Goal: Information Seeking & Learning: Get advice/opinions

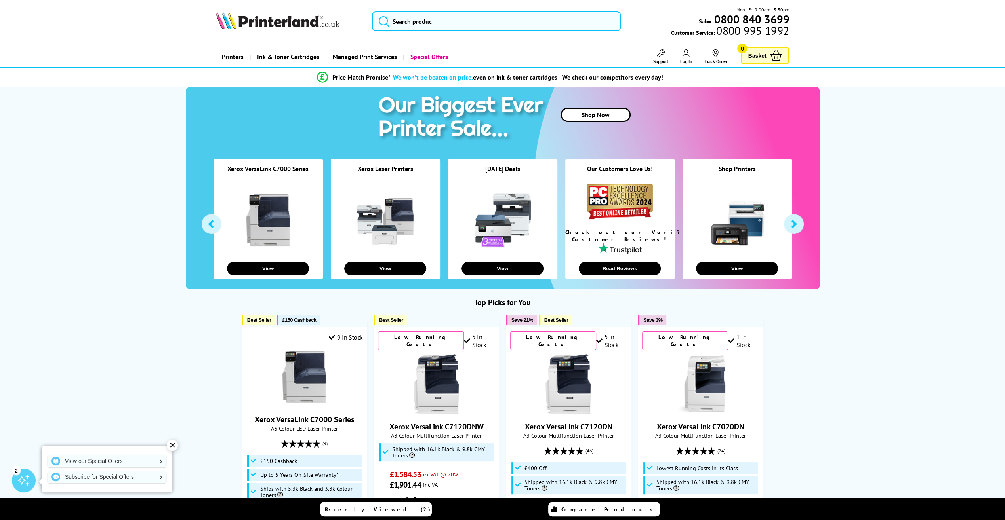
click at [236, 54] on link "Printers" at bounding box center [233, 57] width 34 height 20
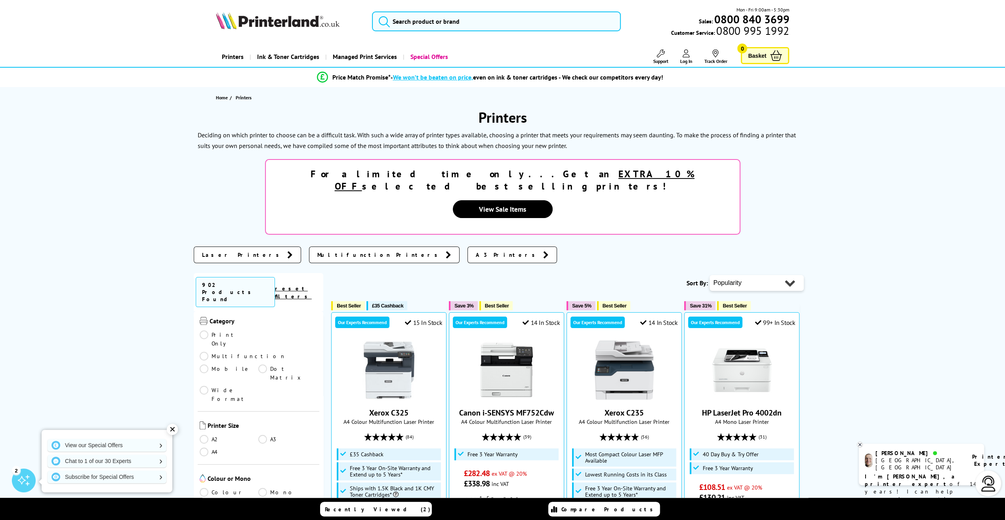
scroll to position [119, 0]
click at [255, 433] on link "A2" at bounding box center [229, 437] width 59 height 9
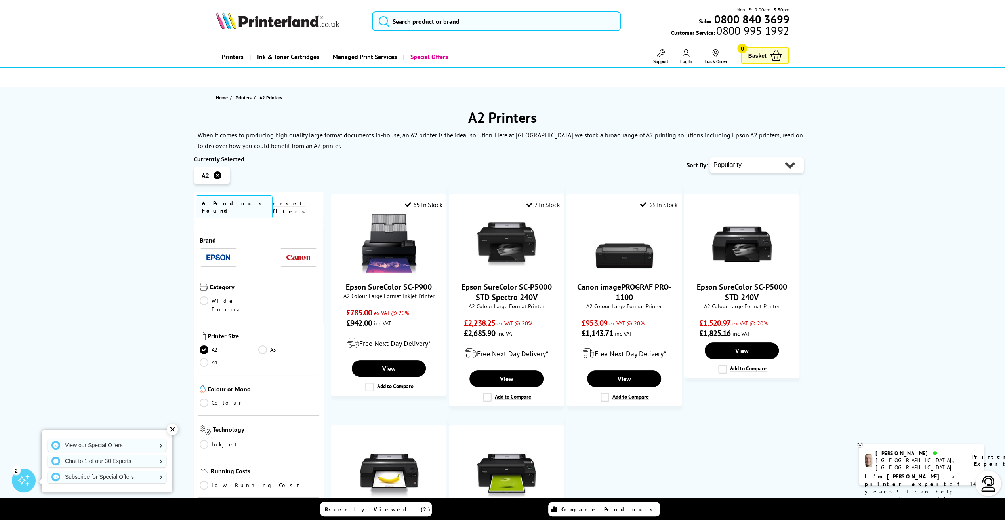
click at [213, 346] on link "A2" at bounding box center [229, 350] width 59 height 9
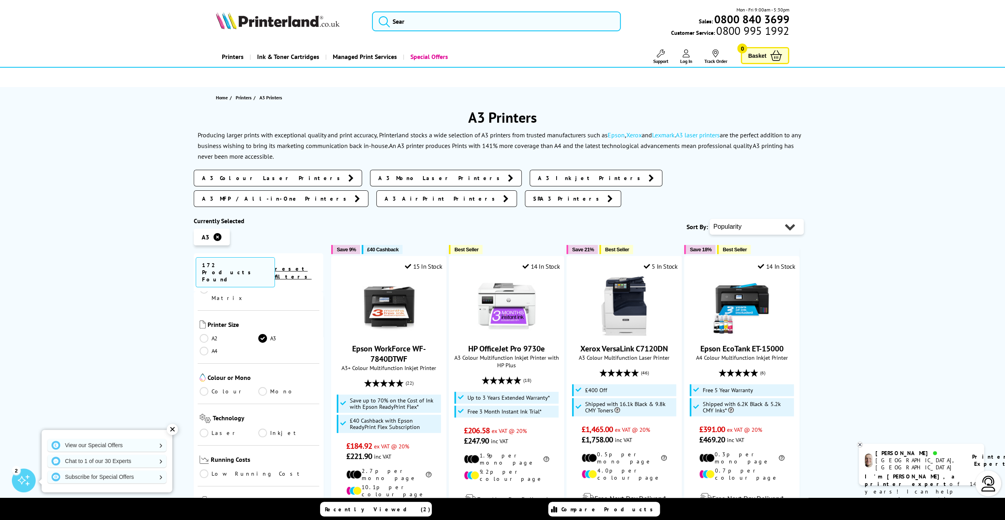
scroll to position [158, 0]
click at [215, 426] on link "Laser" at bounding box center [229, 430] width 59 height 9
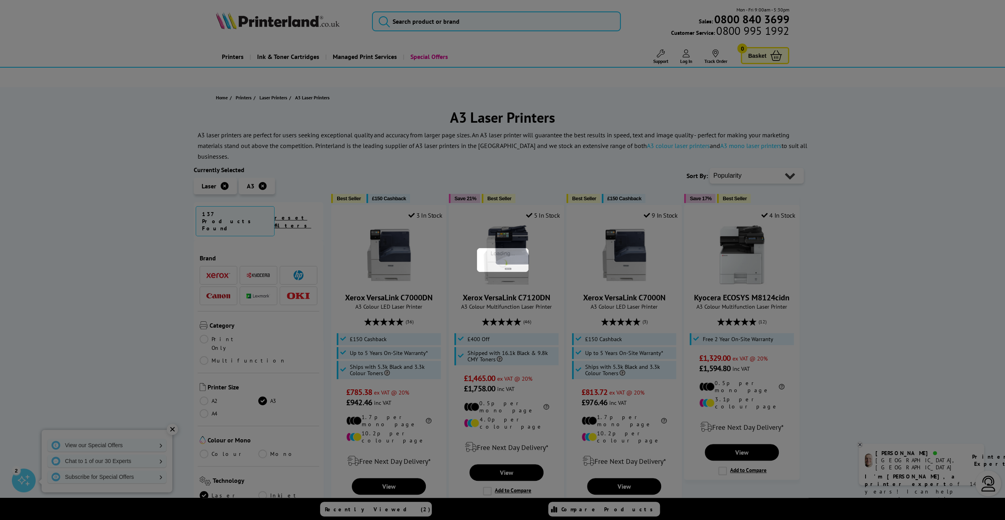
scroll to position [158, 0]
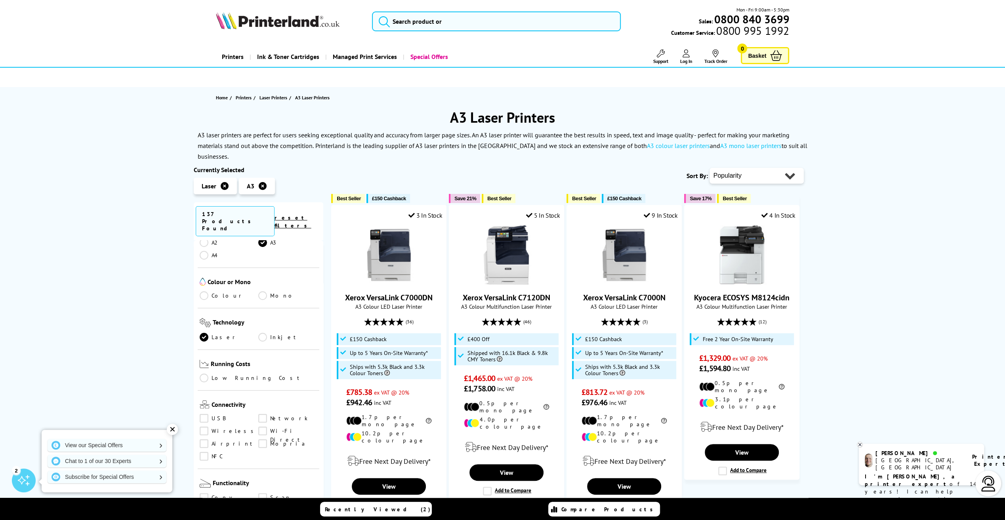
click at [175, 430] on div "✕" at bounding box center [172, 429] width 11 height 11
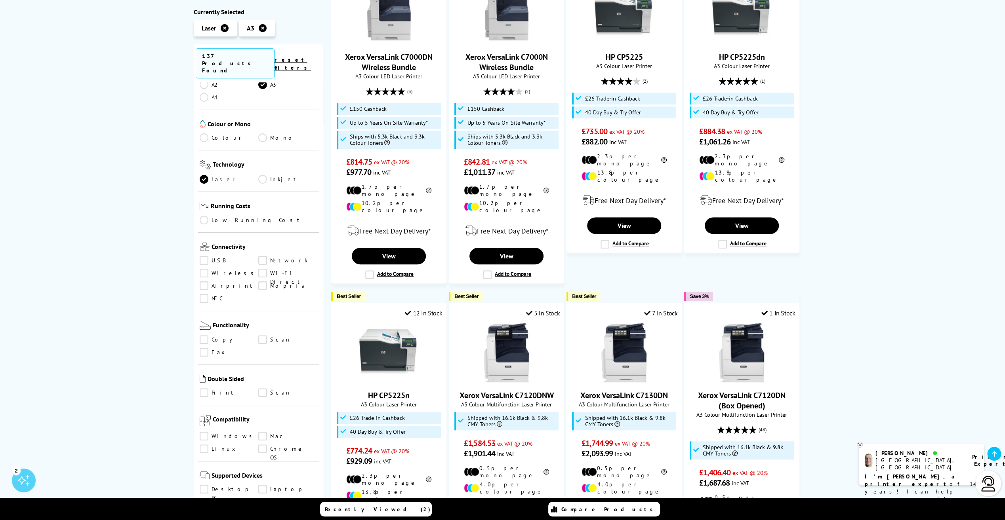
scroll to position [594, 0]
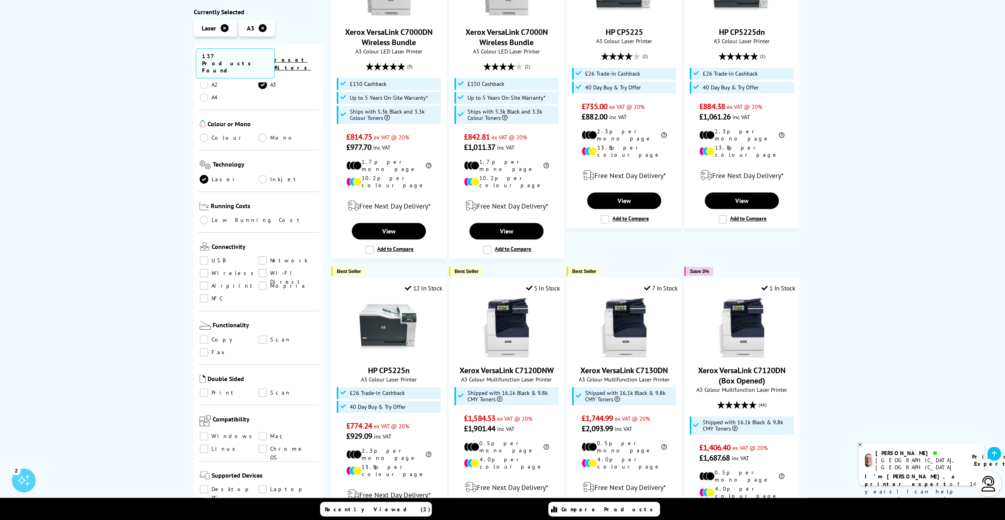
click at [266, 335] on link "Scan" at bounding box center [287, 339] width 59 height 9
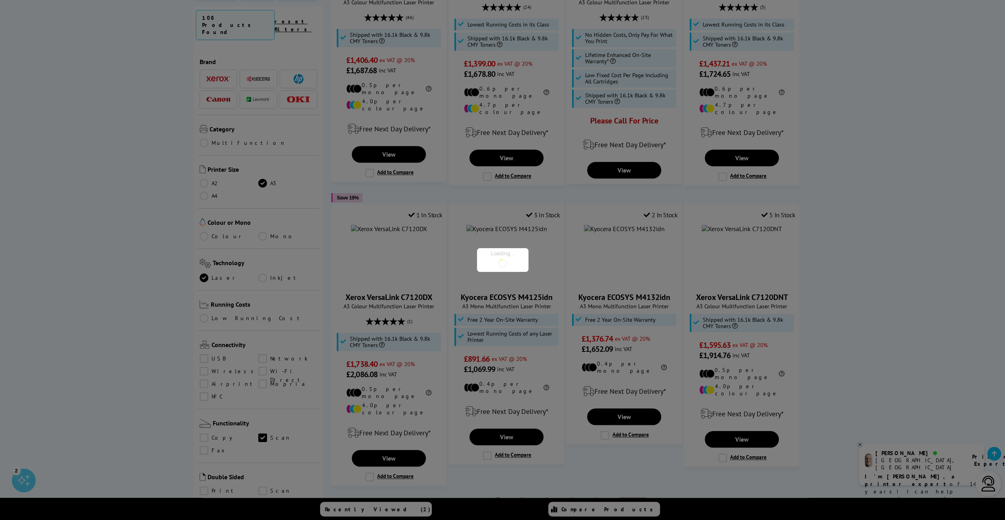
scroll to position [158, 0]
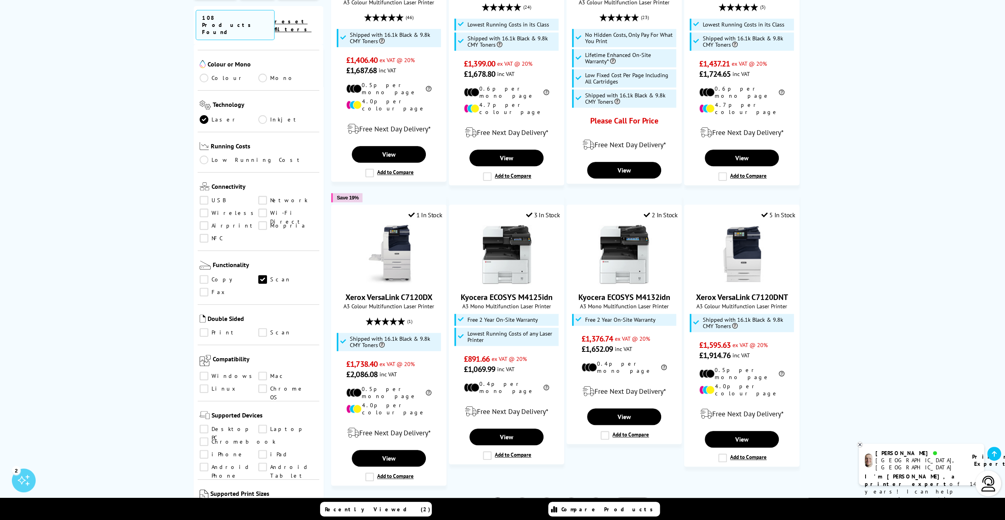
click at [209, 507] on link "A3" at bounding box center [229, 511] width 59 height 9
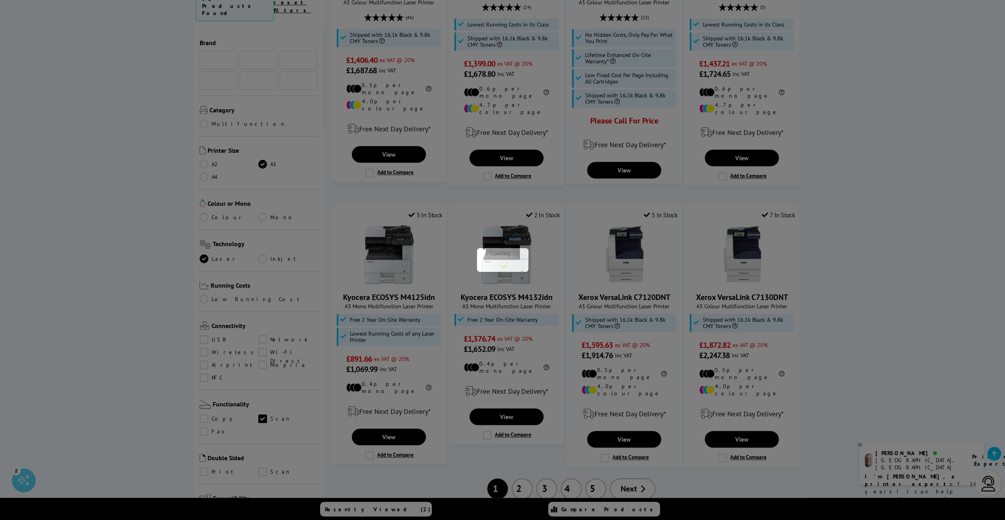
scroll to position [158, 0]
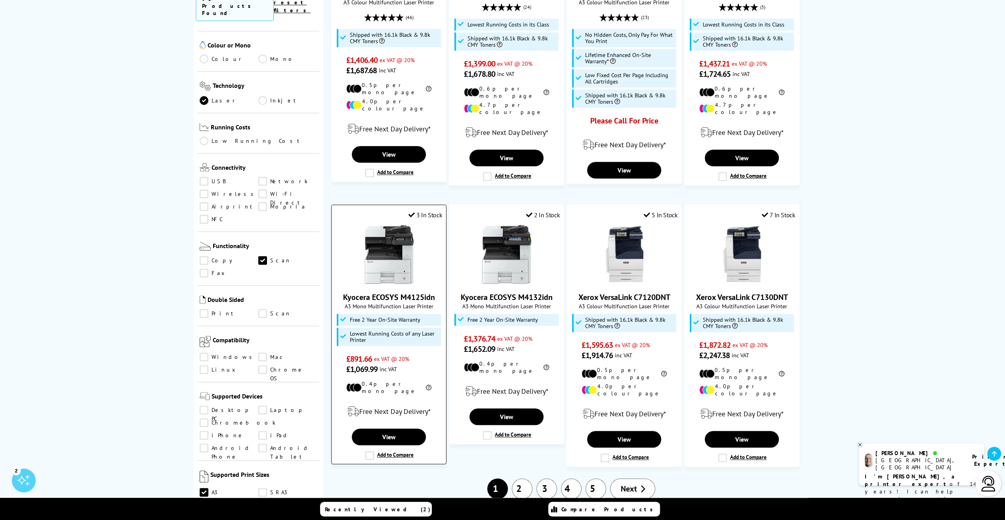
click at [394, 258] on img at bounding box center [388, 254] width 59 height 59
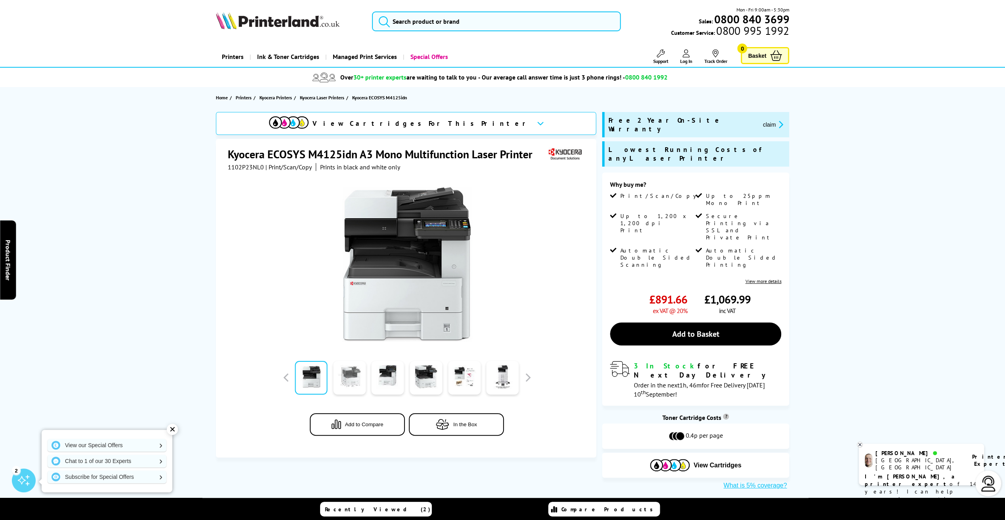
click at [357, 383] on link at bounding box center [349, 378] width 32 height 34
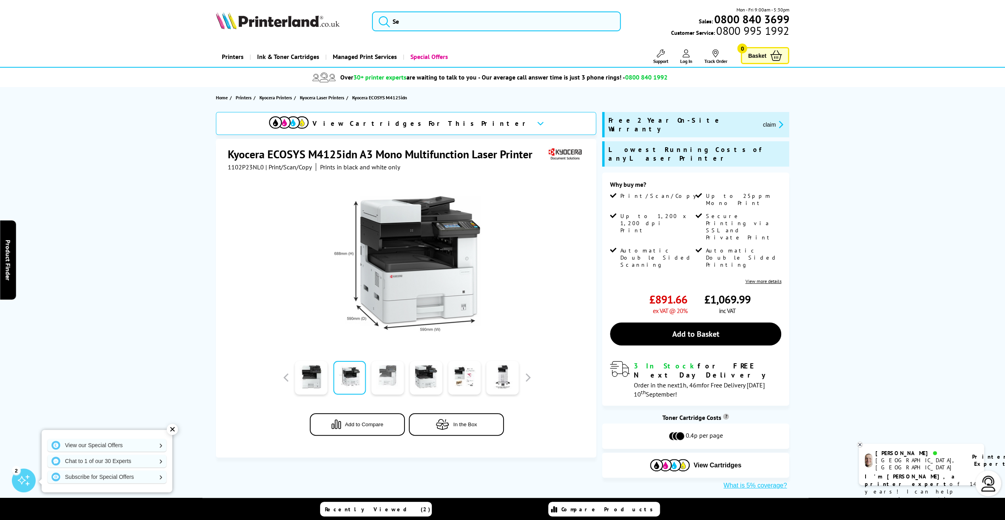
click at [389, 378] on link at bounding box center [387, 378] width 32 height 34
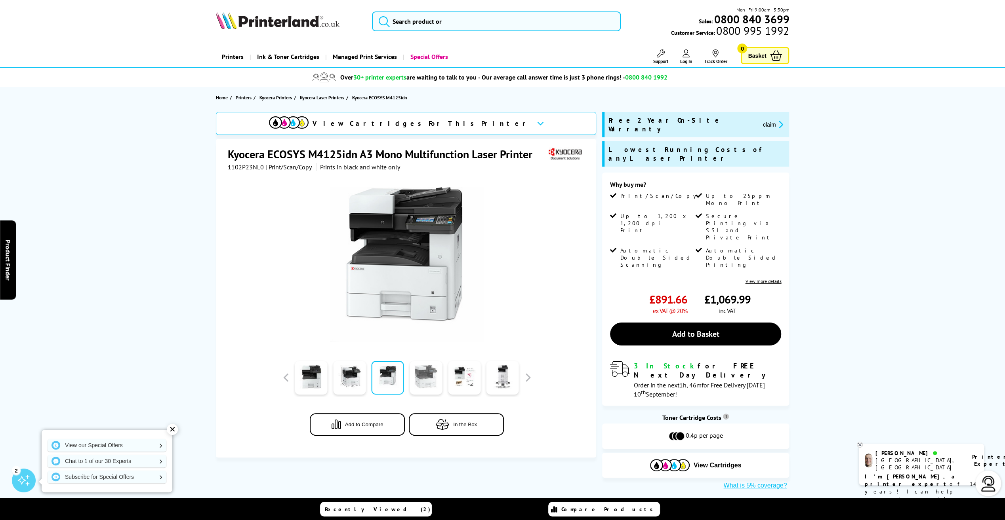
click at [413, 375] on link at bounding box center [425, 378] width 32 height 34
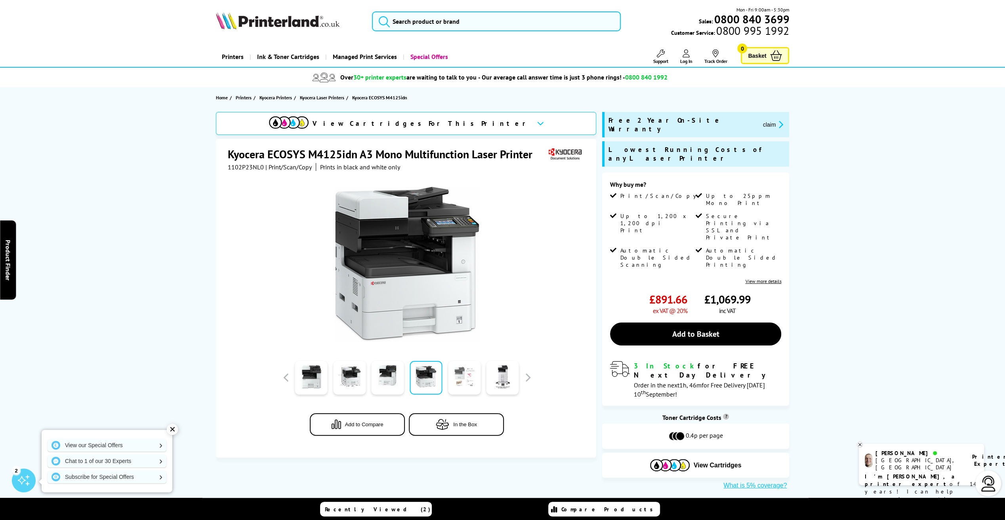
click at [456, 376] on link at bounding box center [464, 378] width 32 height 34
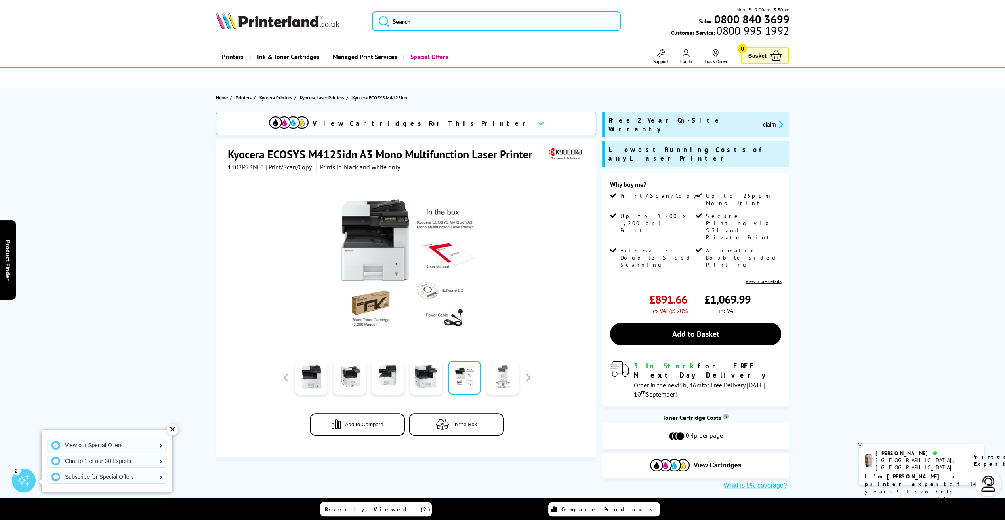
click at [494, 378] on link at bounding box center [502, 378] width 32 height 34
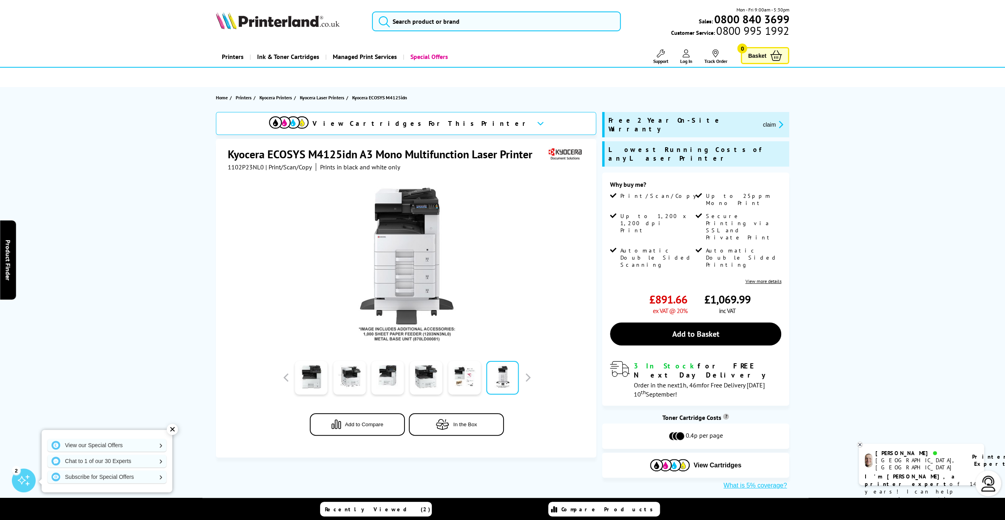
click at [540, 378] on div "Add to Compare In the Box" at bounding box center [407, 311] width 358 height 281
click at [538, 378] on div "Add to Compare In the Box" at bounding box center [407, 311] width 358 height 281
click at [531, 378] on button "button" at bounding box center [528, 378] width 12 height 12
click at [339, 377] on link at bounding box center [349, 378] width 32 height 34
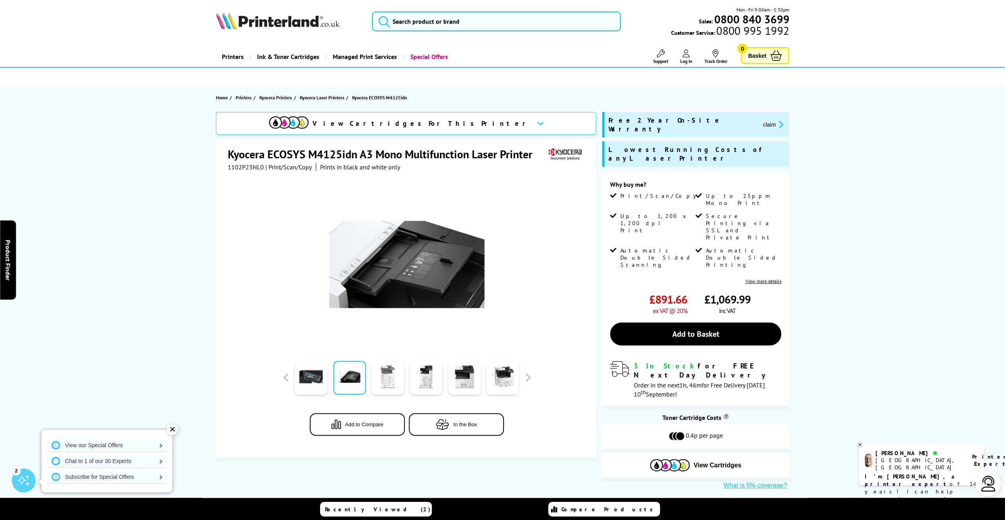
click at [384, 380] on link at bounding box center [387, 378] width 32 height 34
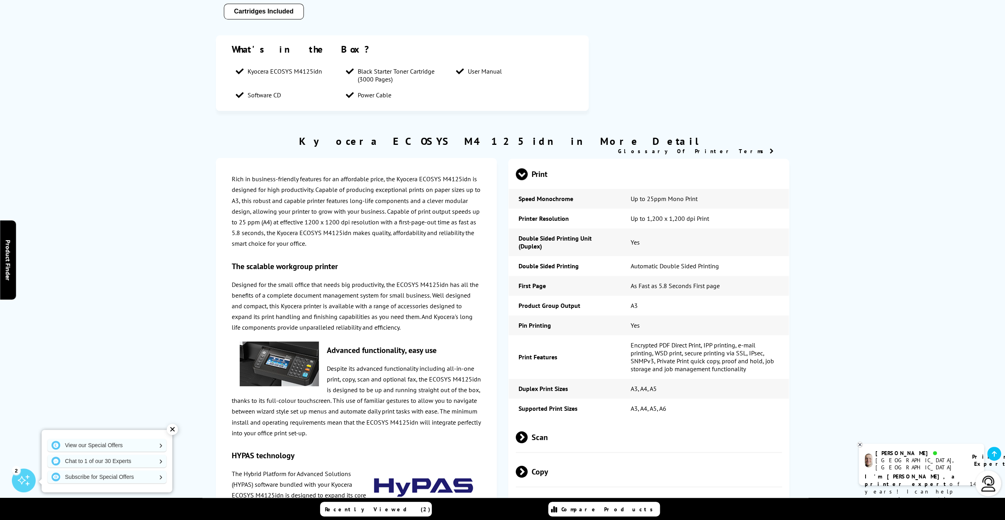
scroll to position [871, 0]
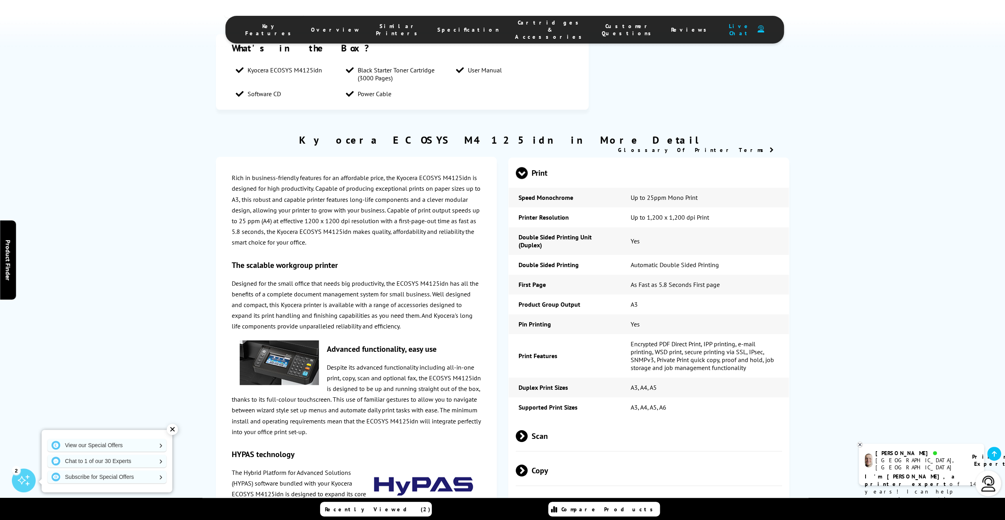
click at [534, 421] on span "Scan" at bounding box center [649, 436] width 266 height 30
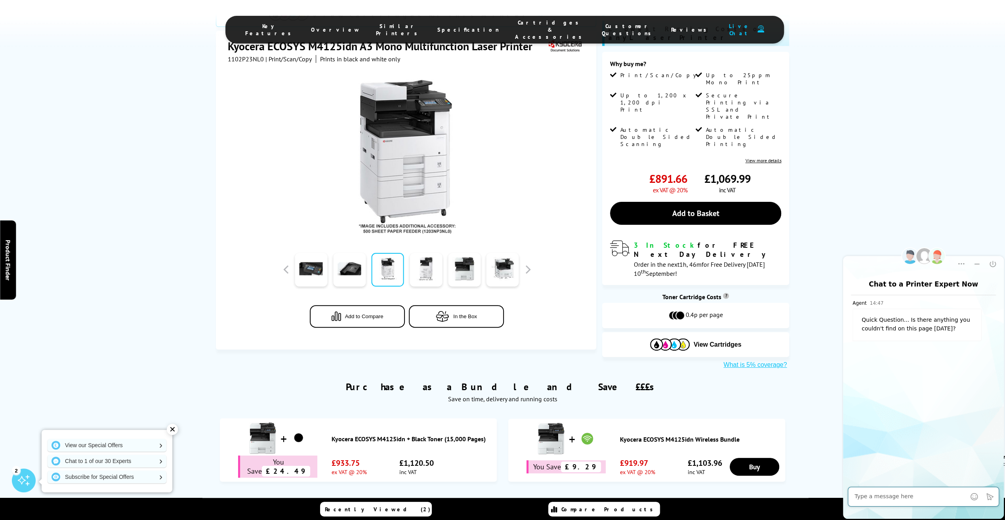
scroll to position [0, 0]
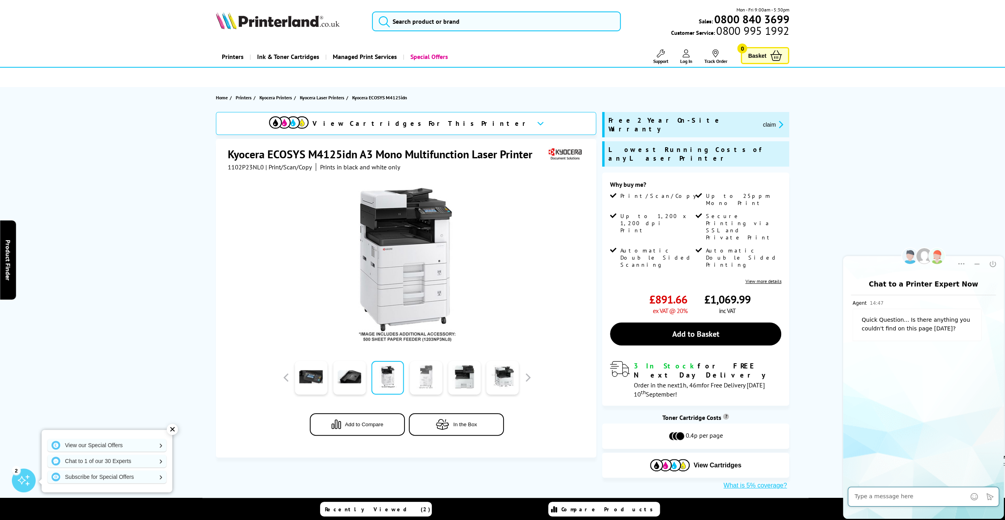
click at [417, 376] on link at bounding box center [425, 378] width 32 height 34
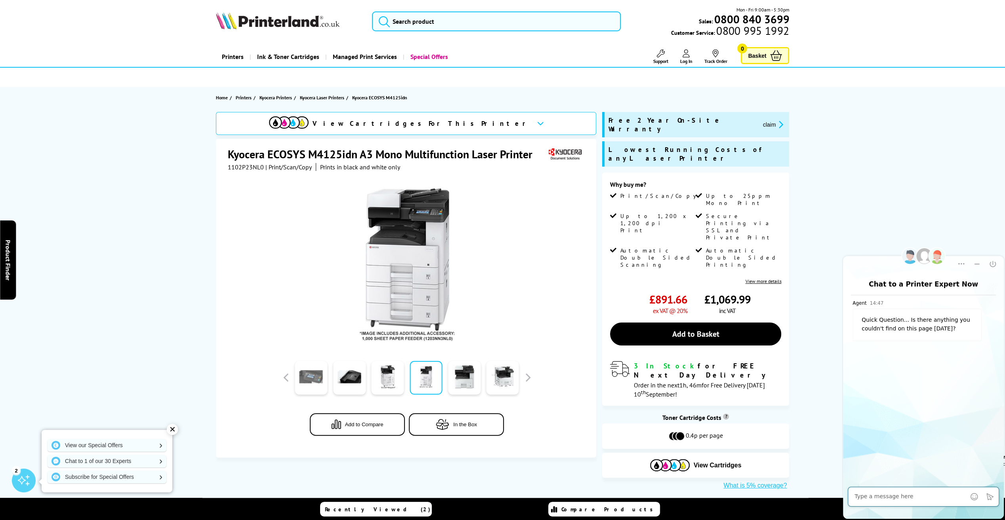
click at [305, 369] on link at bounding box center [311, 378] width 32 height 34
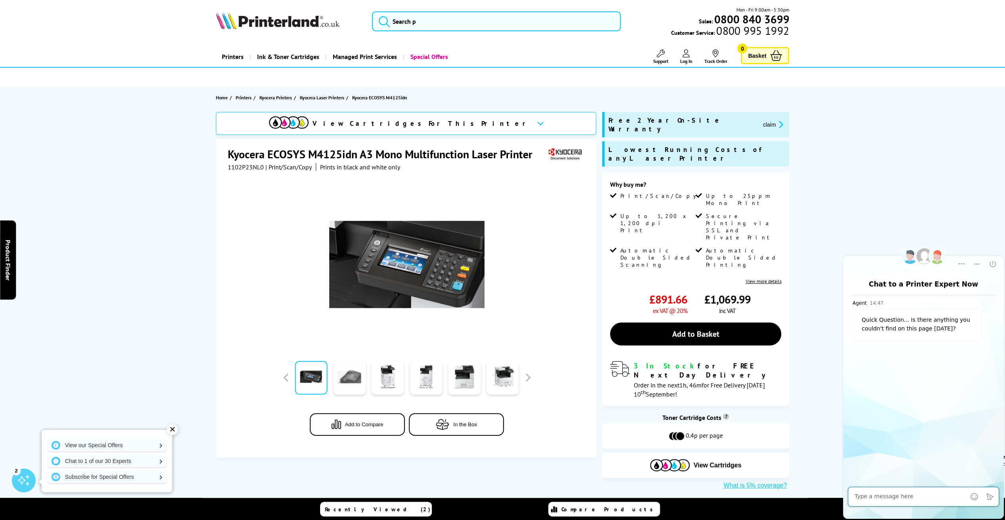
click at [349, 374] on link at bounding box center [349, 378] width 32 height 34
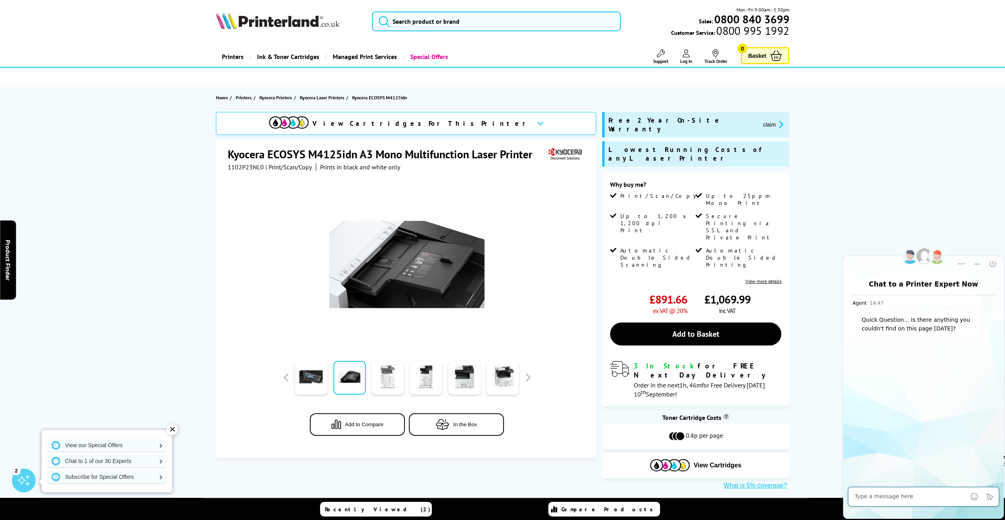
click at [399, 376] on link at bounding box center [387, 378] width 32 height 34
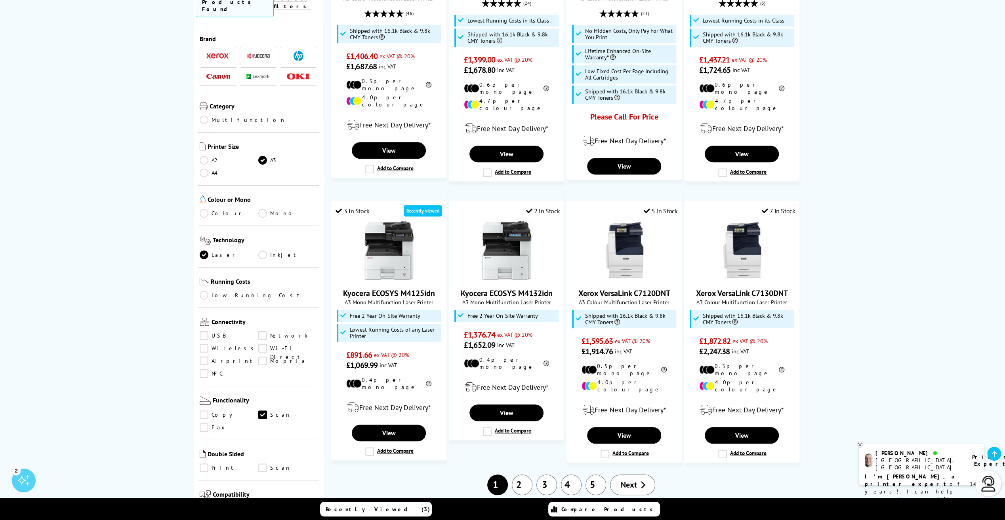
click at [529, 475] on link "2" at bounding box center [522, 485] width 21 height 21
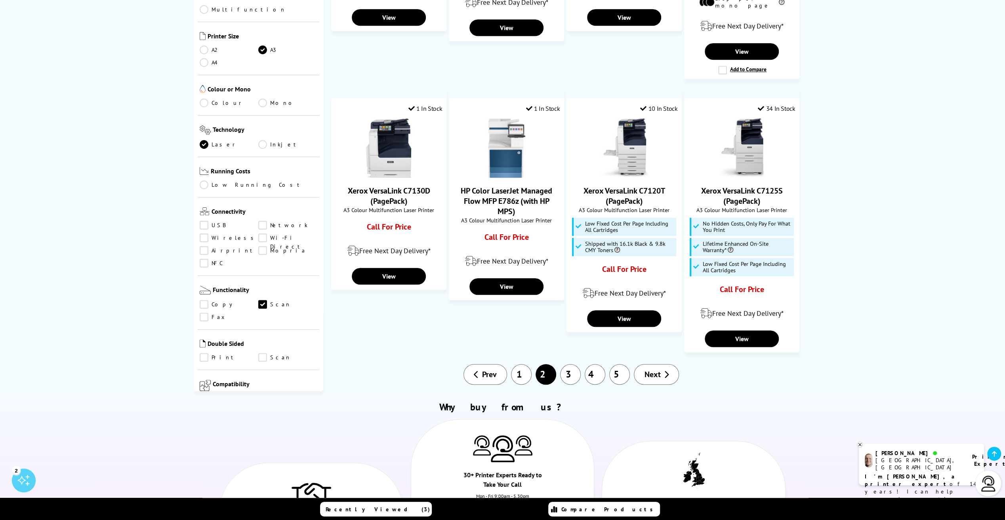
scroll to position [634, 0]
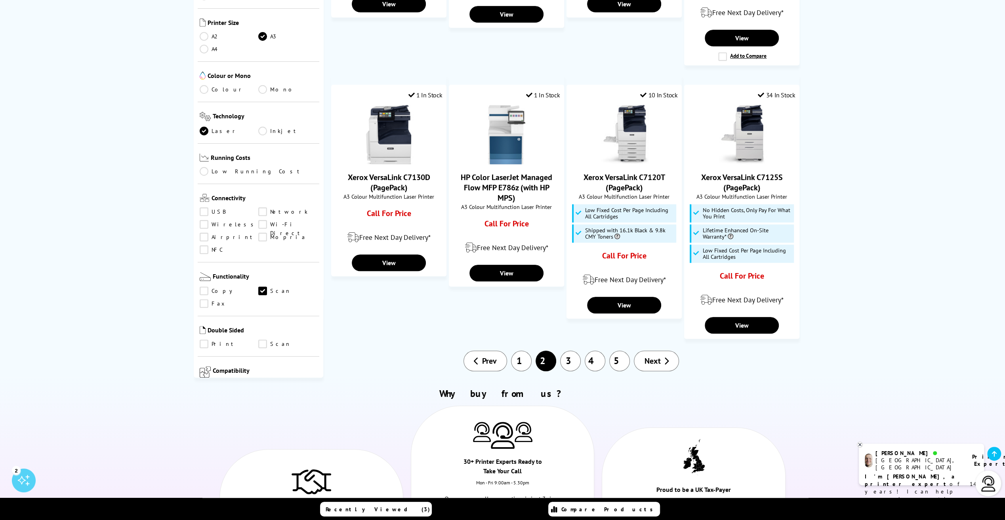
click at [897, 473] on b "I'm [PERSON_NAME], a printer expert" at bounding box center [911, 480] width 92 height 15
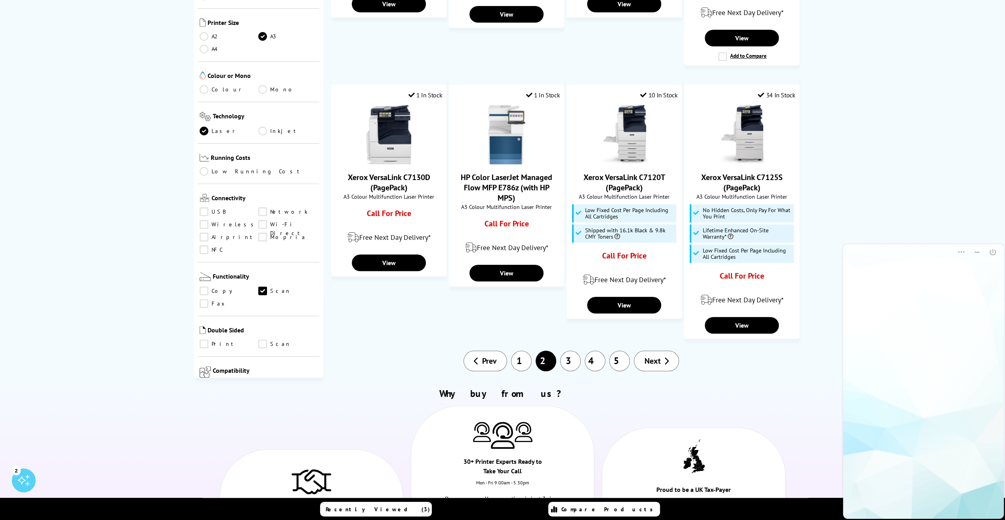
scroll to position [0, 0]
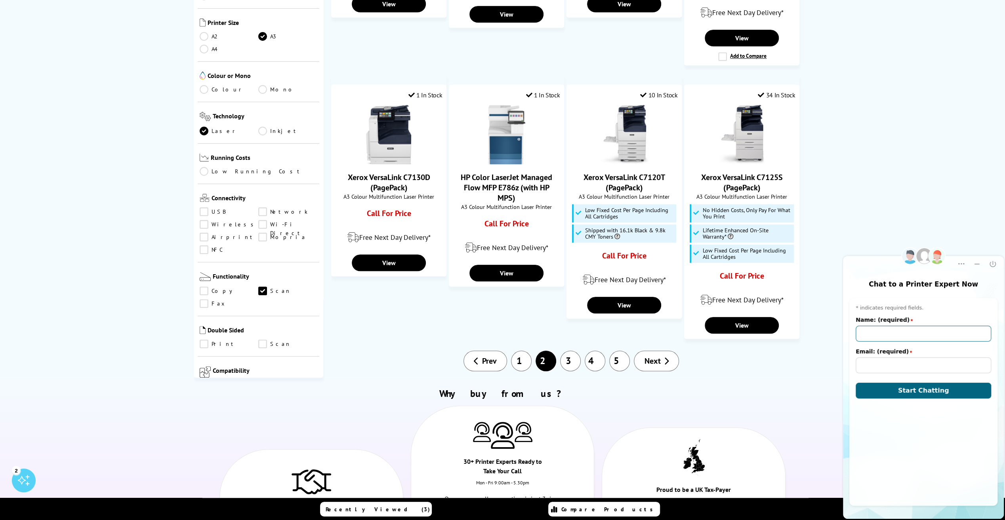
click at [924, 331] on input "Name: (required)" at bounding box center [922, 334] width 135 height 16
type input "[PERSON_NAME]"
type input "[PERSON_NAME][EMAIL_ADDRESS][PERSON_NAME][DOMAIN_NAME]"
click at [928, 390] on span "Start Chatting" at bounding box center [923, 391] width 51 height 8
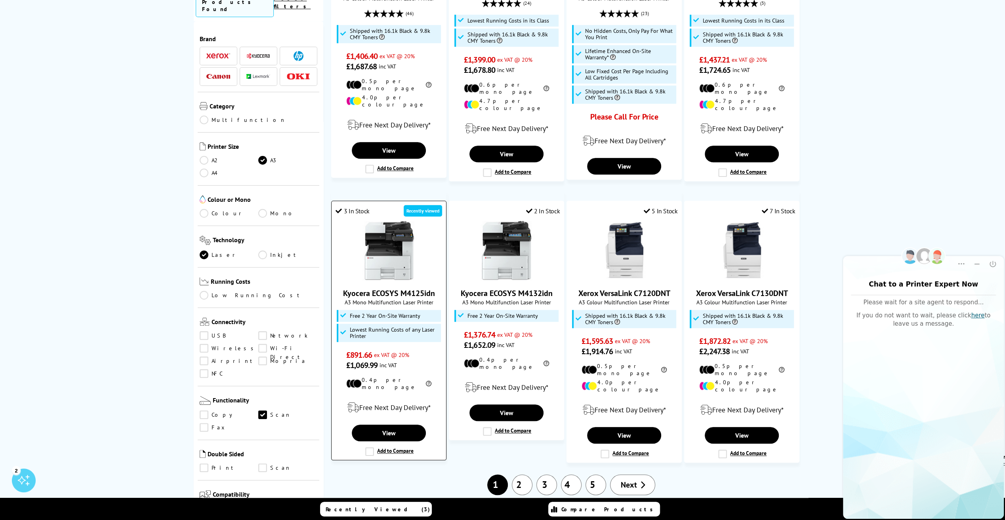
click at [392, 248] on img at bounding box center [388, 250] width 59 height 59
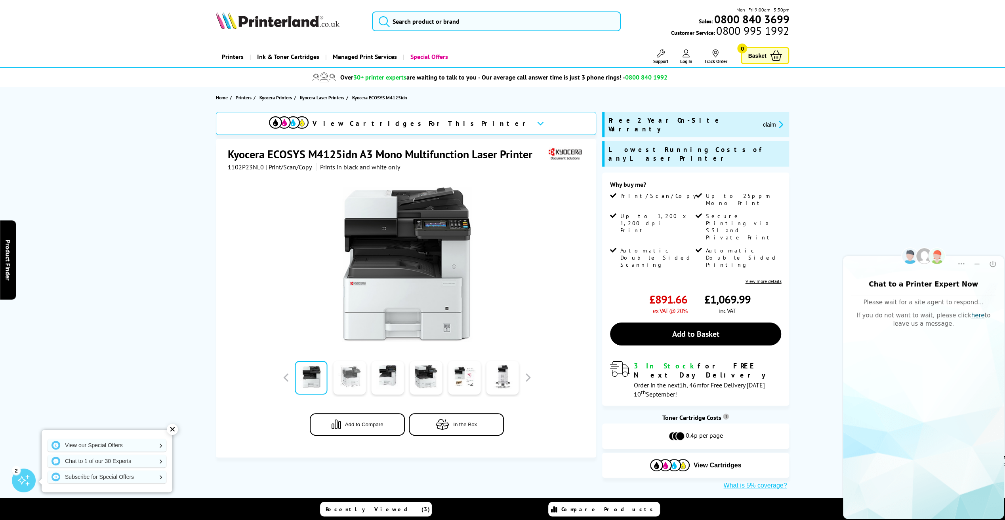
click at [361, 378] on link at bounding box center [349, 378] width 32 height 34
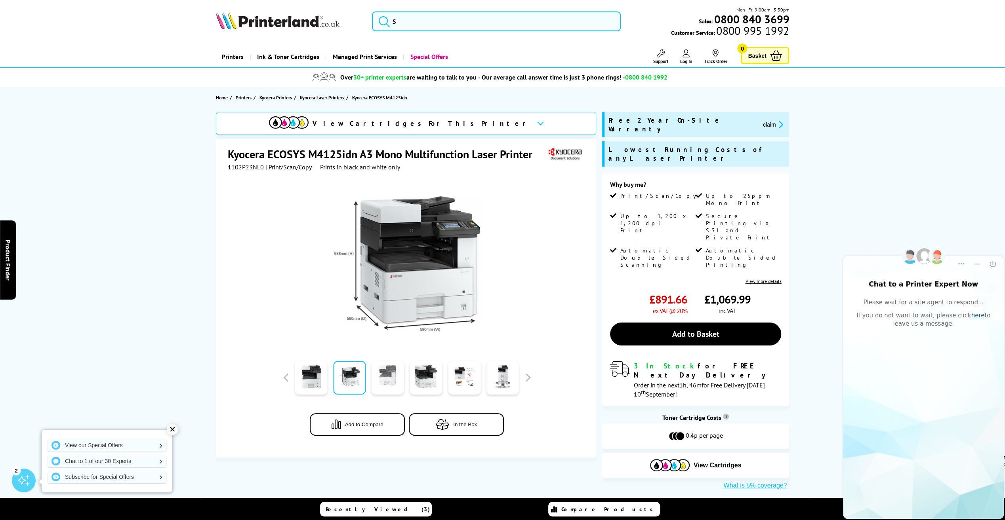
click at [386, 378] on link at bounding box center [387, 378] width 32 height 34
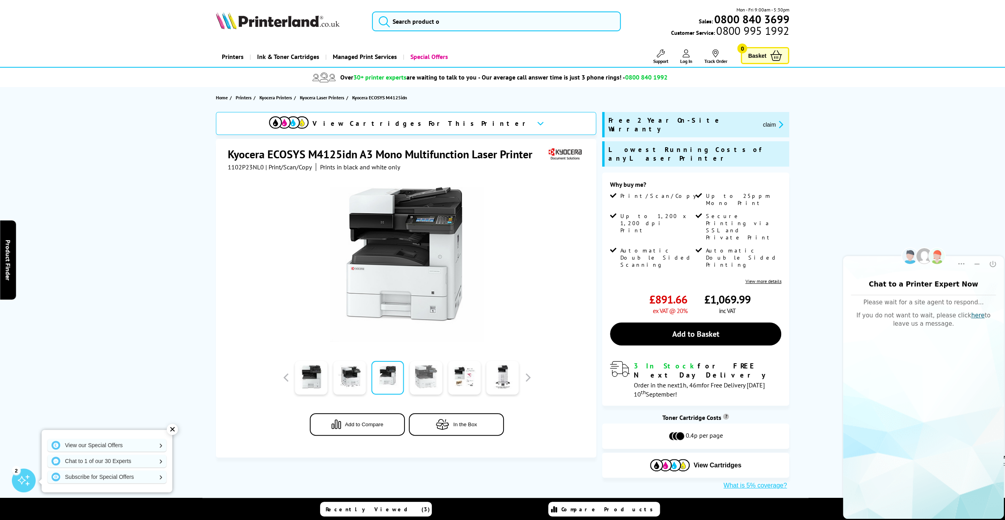
click at [412, 380] on link at bounding box center [425, 378] width 32 height 34
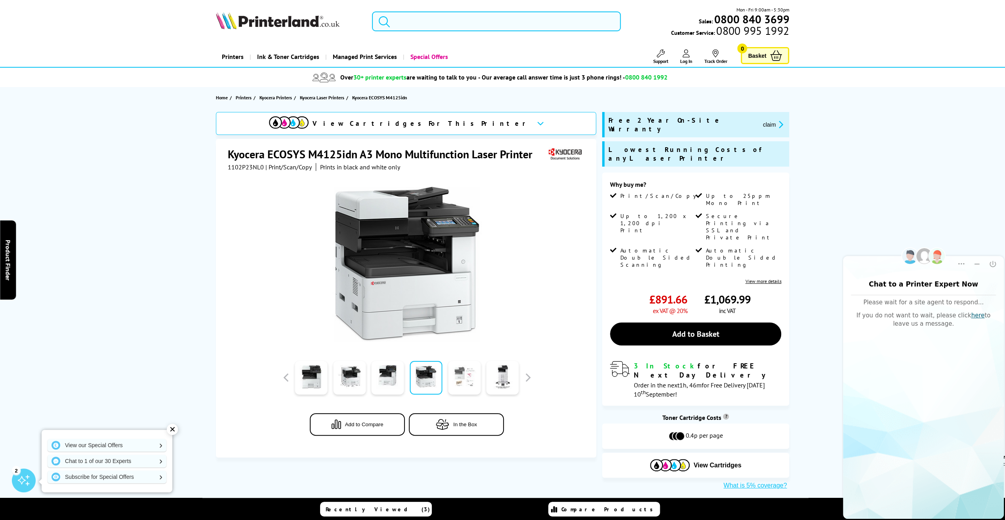
click at [451, 385] on link at bounding box center [464, 378] width 32 height 34
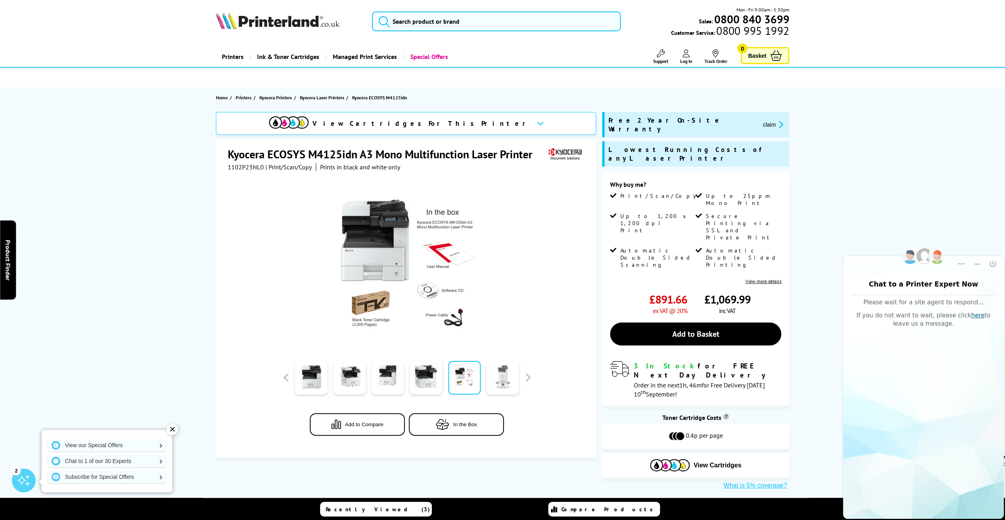
click at [505, 385] on link at bounding box center [502, 378] width 32 height 34
click at [510, 380] on link at bounding box center [502, 378] width 32 height 34
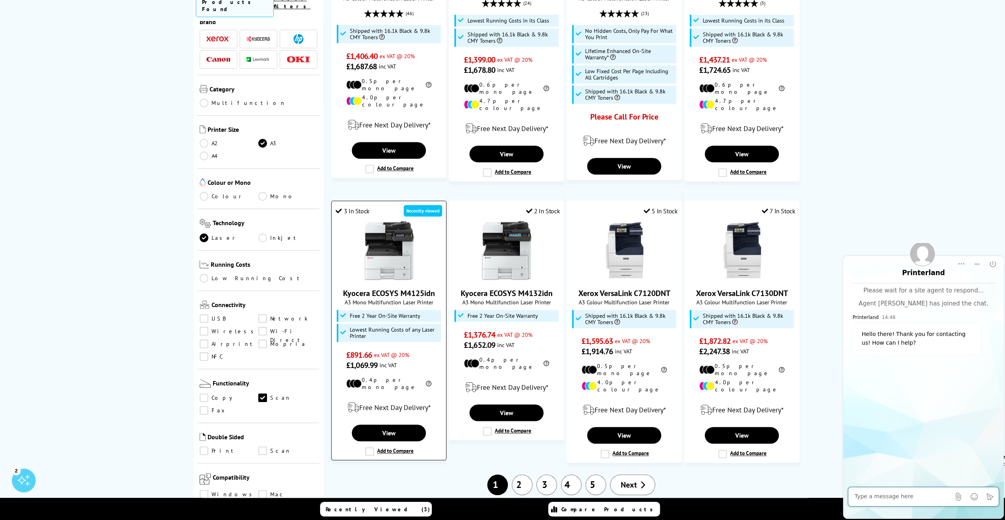
scroll to position [40, 0]
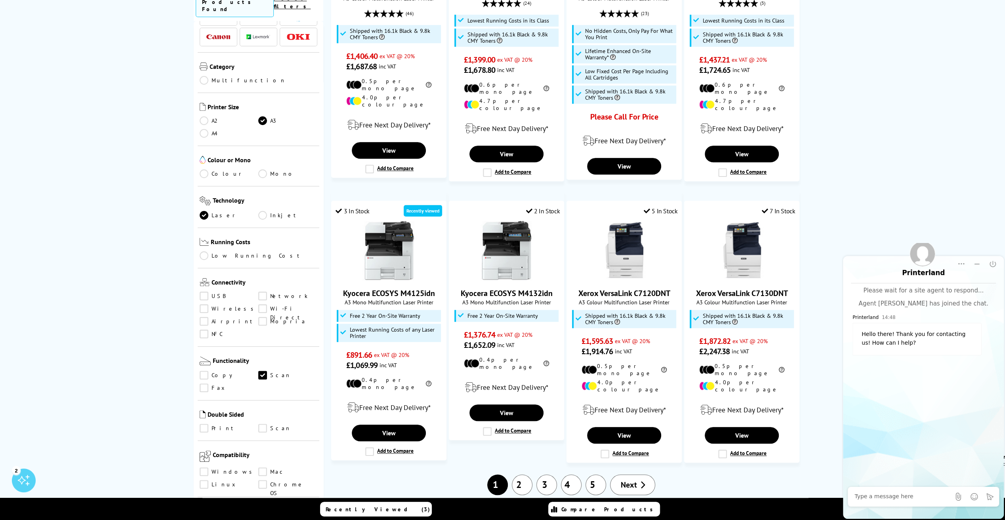
click at [573, 475] on link "4" at bounding box center [571, 485] width 21 height 21
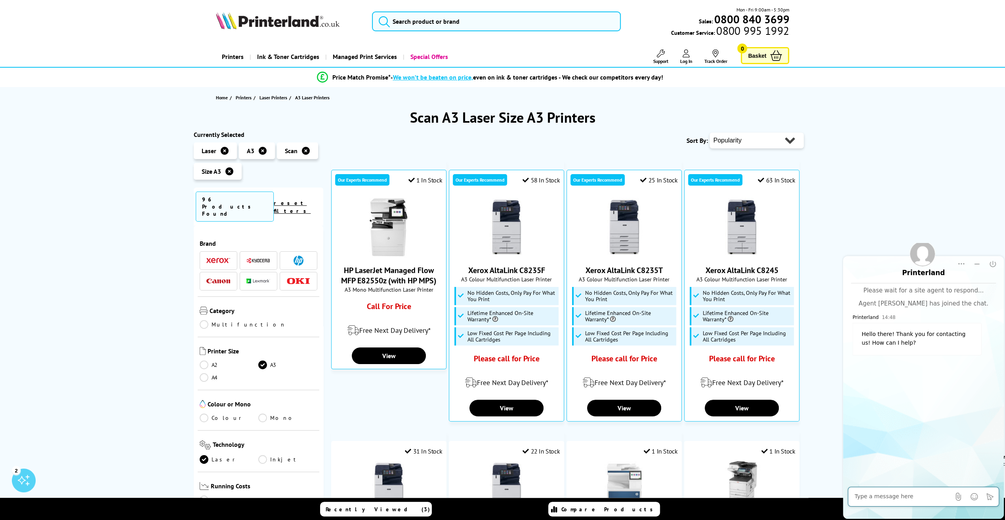
click at [933, 500] on textarea at bounding box center [902, 497] width 96 height 8
click at [907, 498] on textarea "Howdy - After an A3 Print / Scan" at bounding box center [910, 497] width 112 height 8
type textarea "Howdy - After an A3 Colour Laser Print / Scan - Recommendations please? Client …"
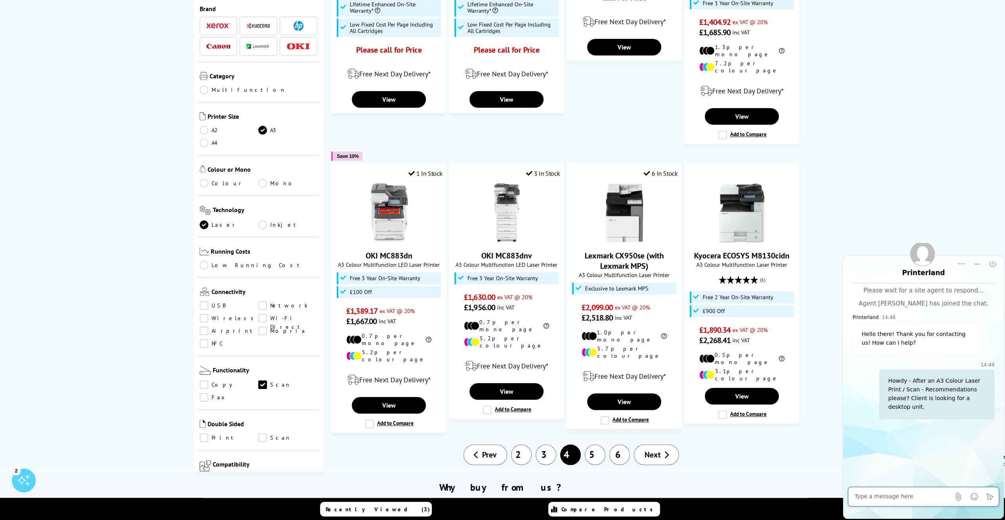
scroll to position [594, 0]
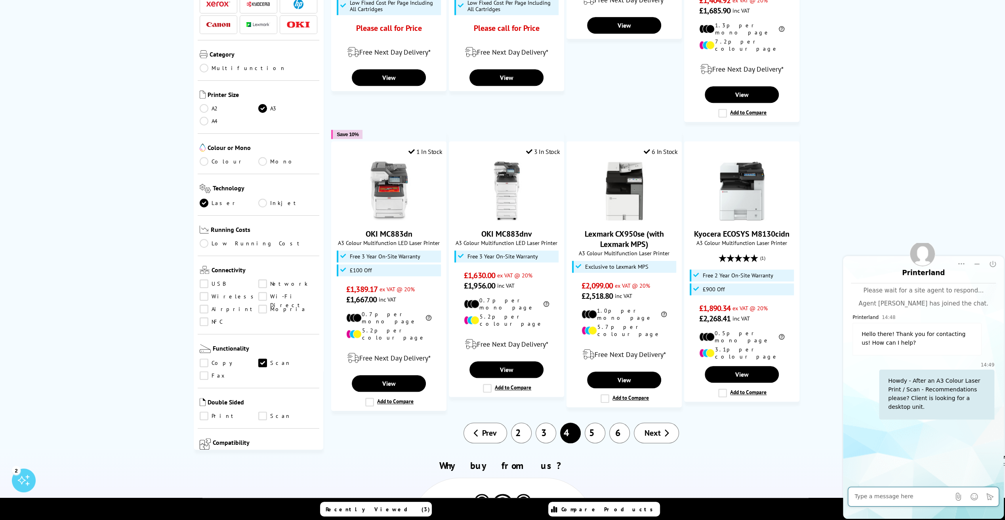
click at [598, 423] on link "5" at bounding box center [595, 433] width 21 height 21
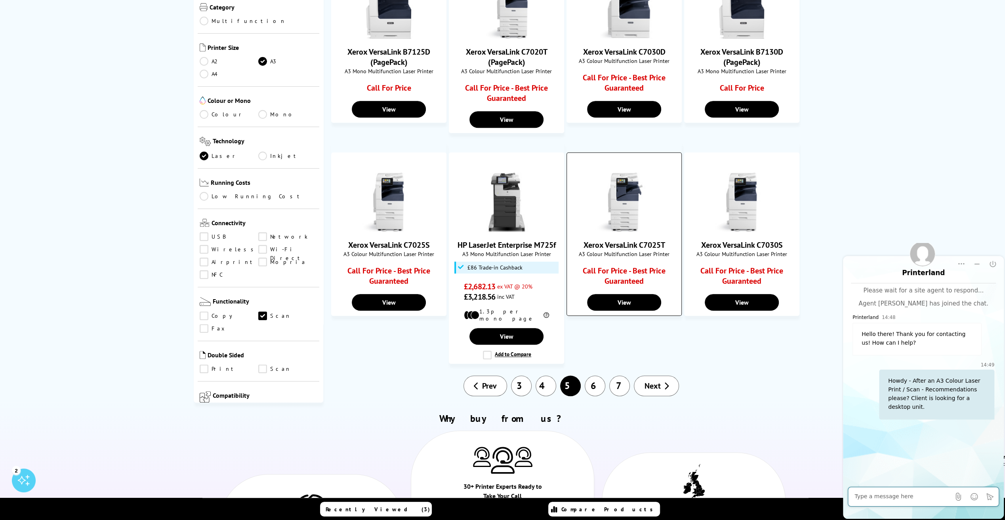
scroll to position [475, 0]
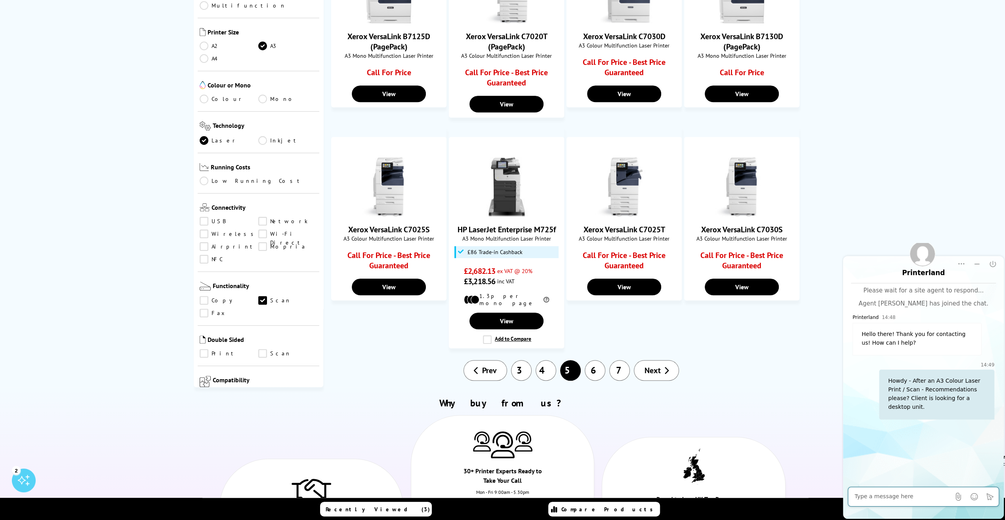
click at [599, 361] on link "6" at bounding box center [595, 370] width 21 height 21
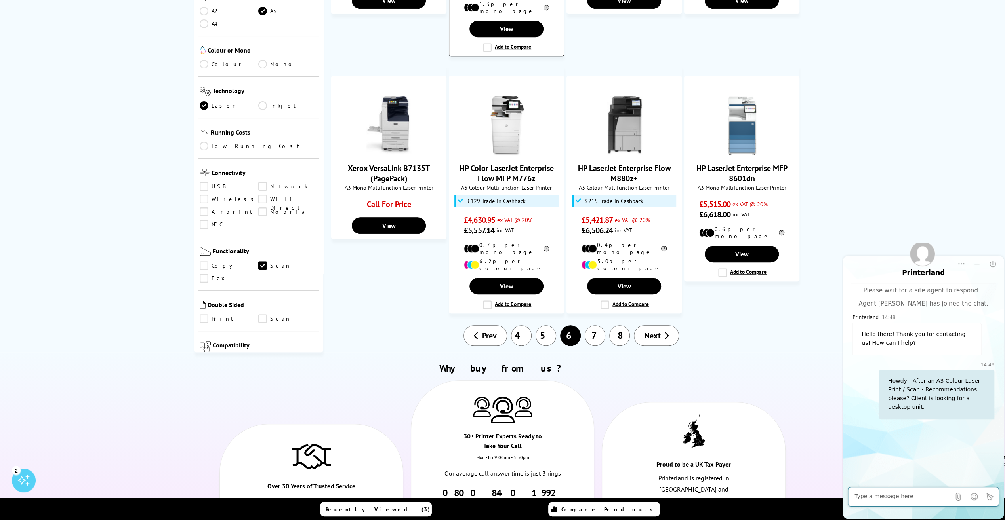
scroll to position [515, 0]
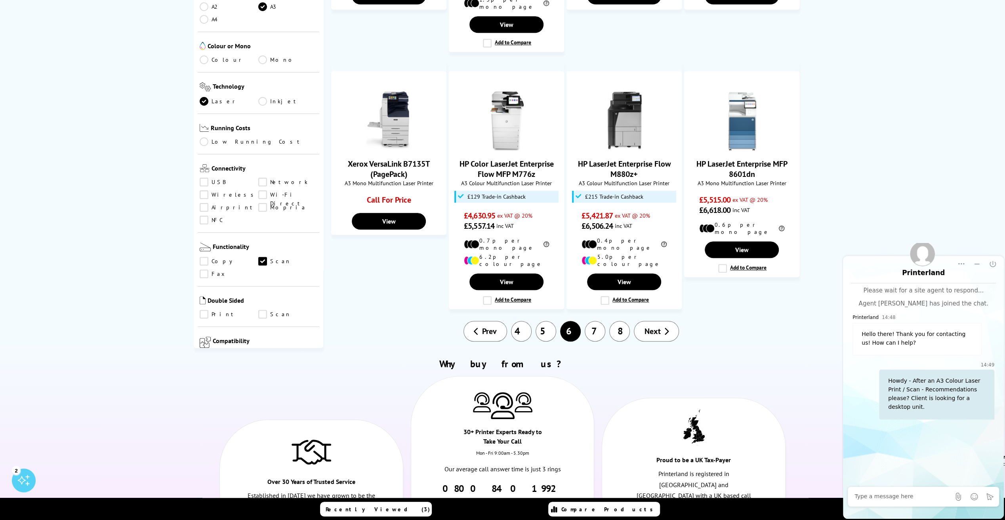
click at [592, 321] on link "7" at bounding box center [595, 331] width 21 height 21
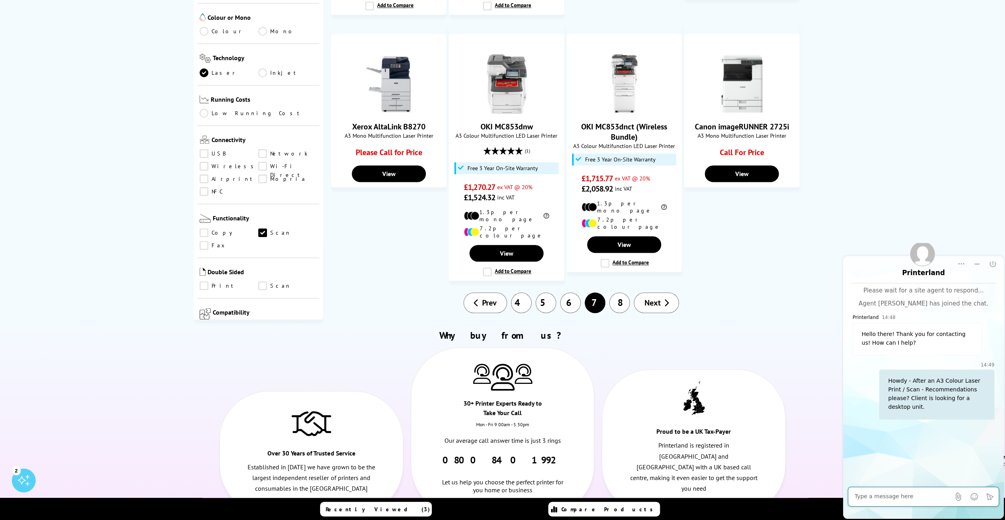
scroll to position [634, 0]
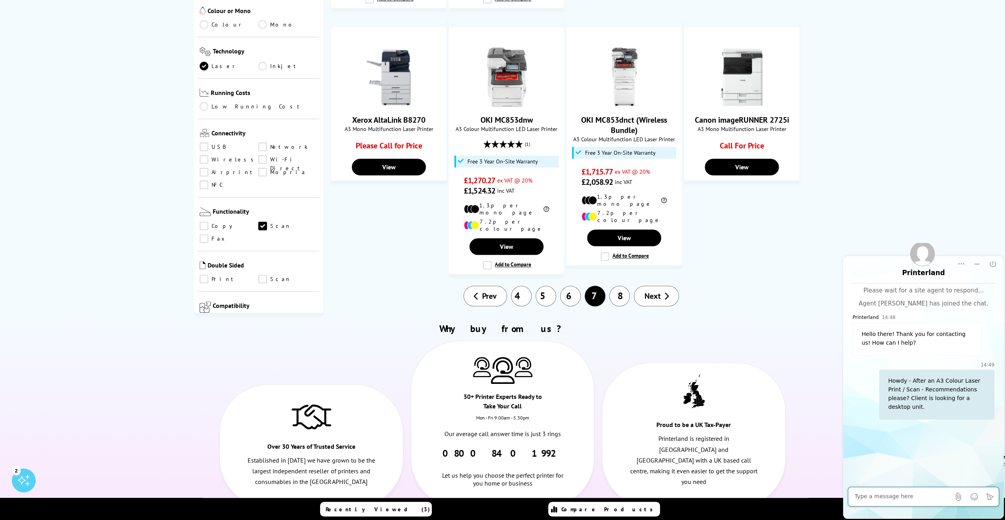
click at [612, 286] on link "8" at bounding box center [619, 296] width 21 height 21
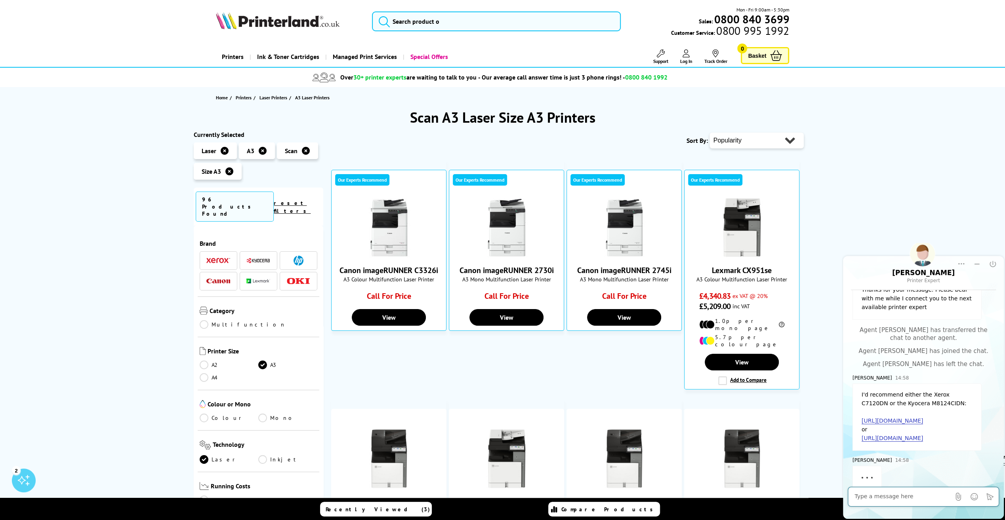
scroll to position [180, 0]
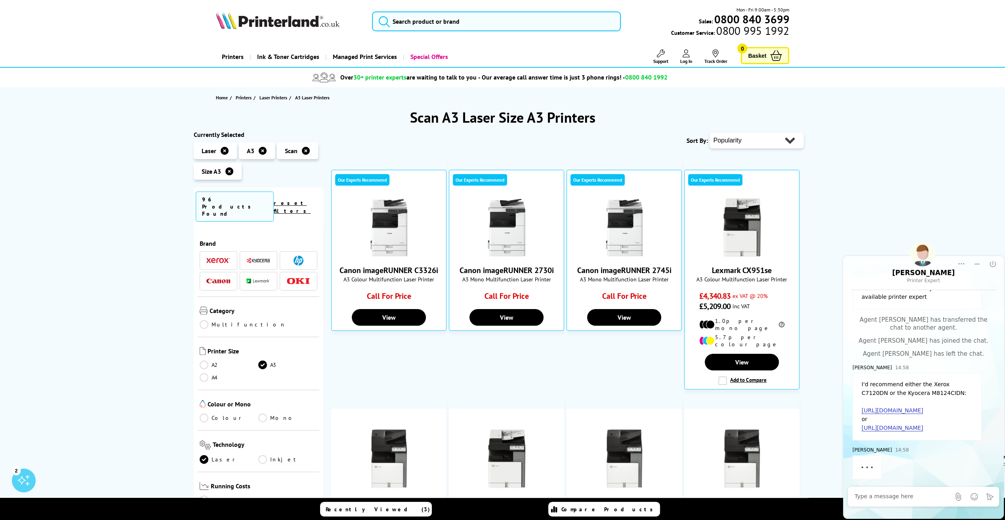
click at [912, 408] on link "[URL][DOMAIN_NAME]" at bounding box center [891, 411] width 61 height 7
